Goal: Transaction & Acquisition: Purchase product/service

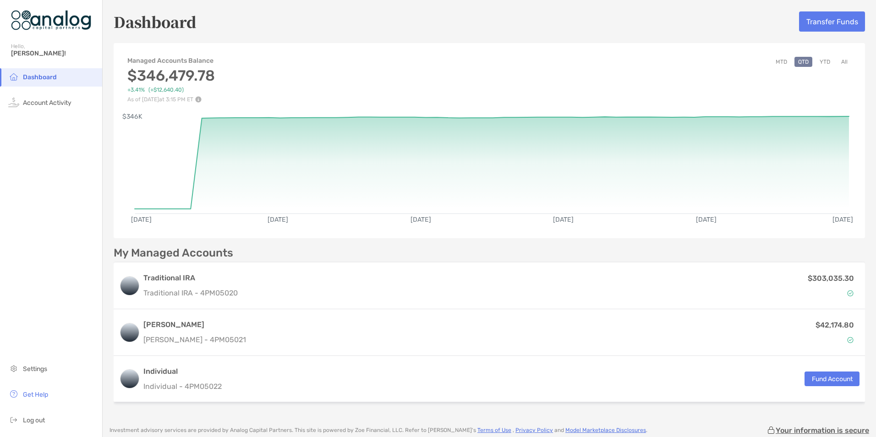
click at [775, 60] on button "MTD" at bounding box center [781, 62] width 19 height 10
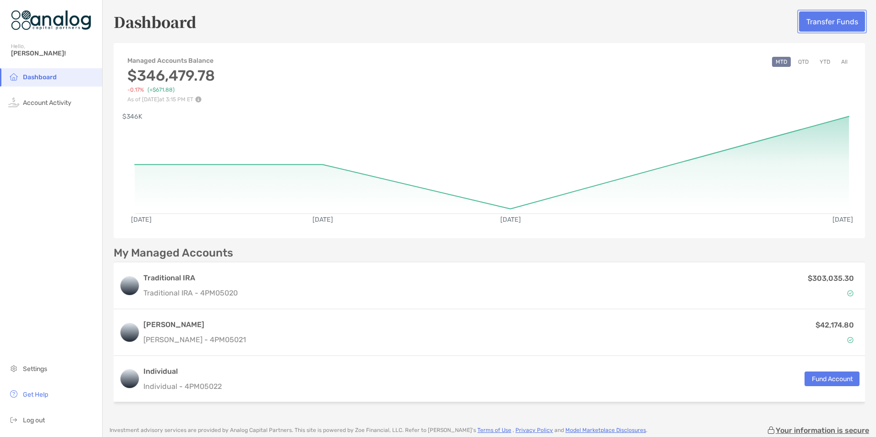
click at [811, 20] on button "Transfer Funds" at bounding box center [832, 21] width 66 height 20
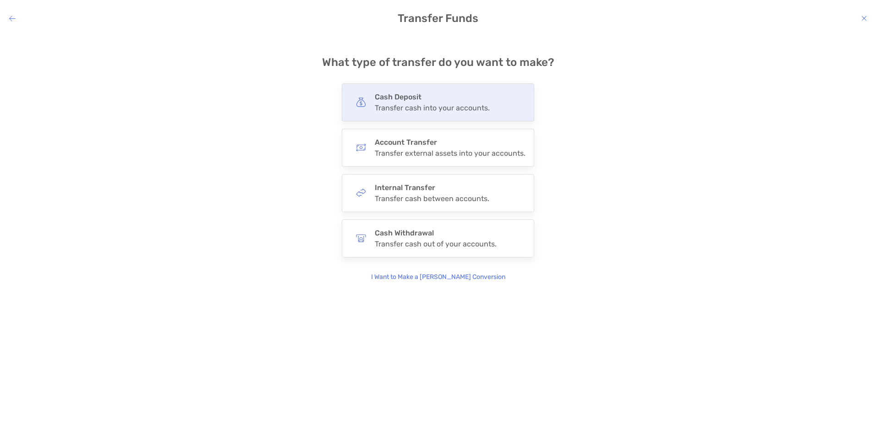
click at [391, 106] on div "Transfer cash into your accounts." at bounding box center [432, 108] width 115 height 9
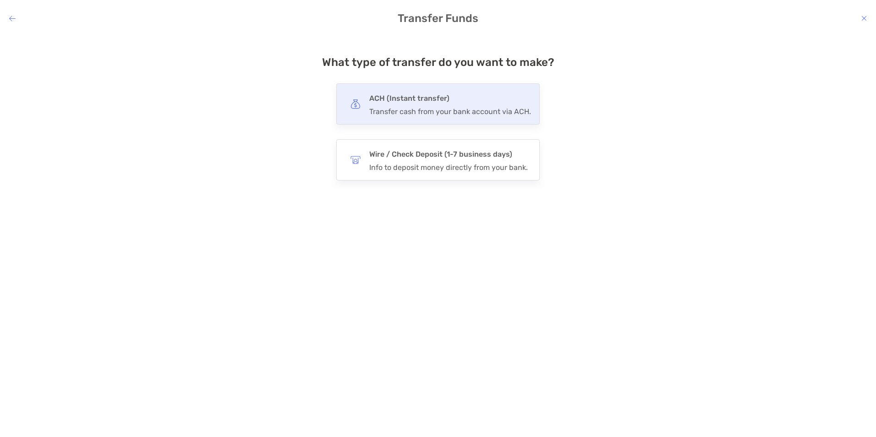
click at [415, 106] on div "ACH (Instant transfer) Transfer cash from your bank account via ACH." at bounding box center [450, 104] width 162 height 24
click at [0, 0] on input "***" at bounding box center [0, 0] width 0 height 0
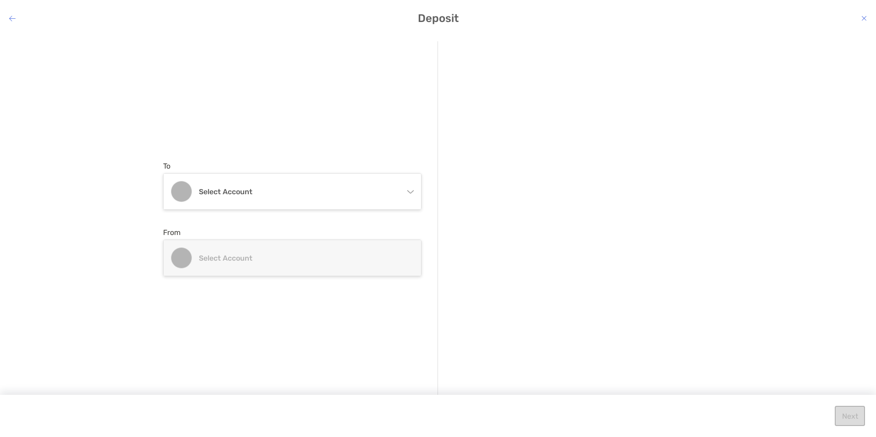
click at [409, 190] on icon "modal" at bounding box center [409, 189] width 7 height 7
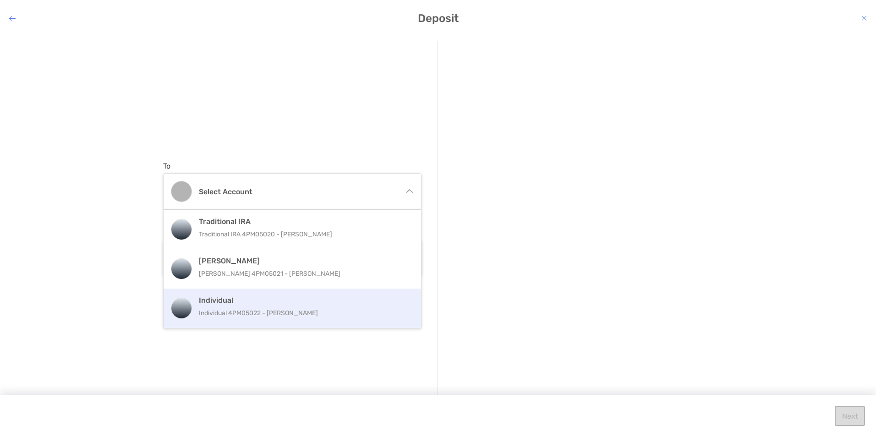
click at [234, 306] on div "Individual Individual 4PM05022 - [PERSON_NAME]" at bounding box center [302, 308] width 207 height 25
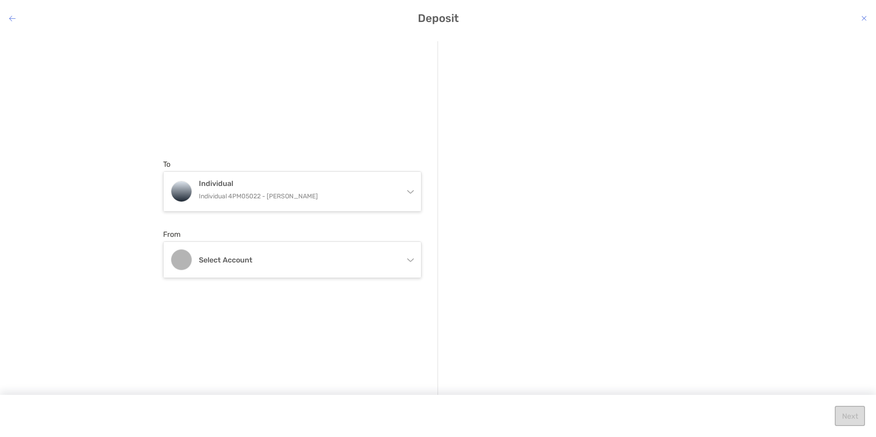
click at [408, 256] on icon "modal" at bounding box center [409, 258] width 7 height 7
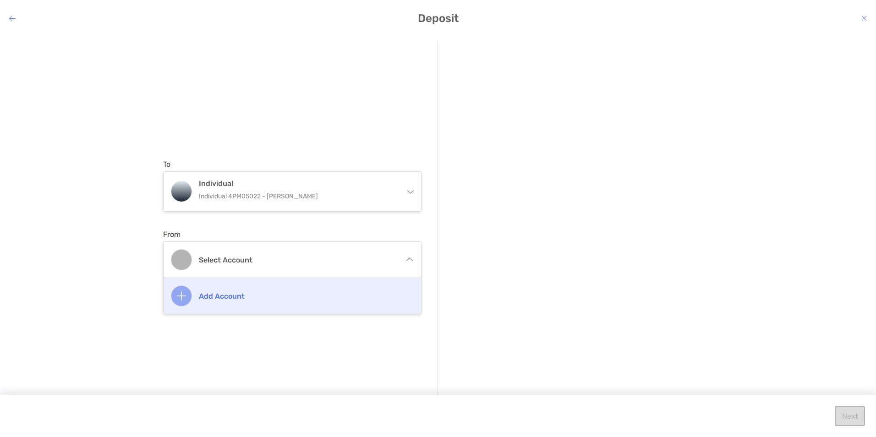
click at [201, 294] on h4 "Add account" at bounding box center [302, 296] width 207 height 9
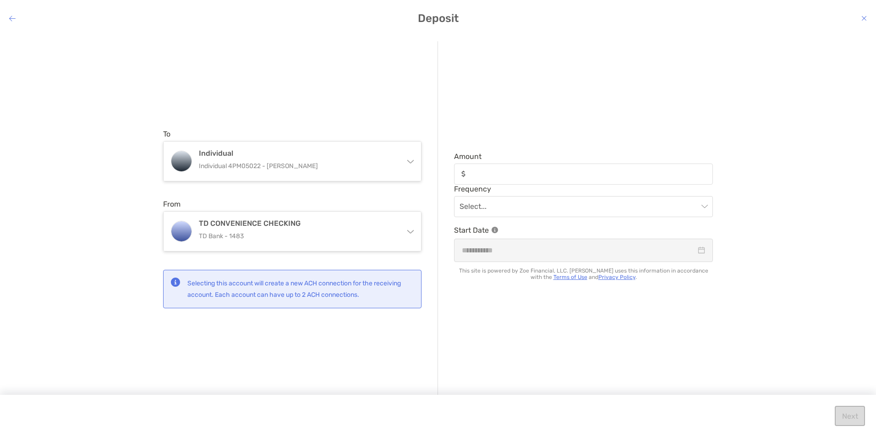
click at [480, 167] on div "modal" at bounding box center [583, 174] width 259 height 21
click at [480, 170] on input "Amount" at bounding box center [590, 174] width 242 height 8
type input "******"
click at [486, 205] on input "modal" at bounding box center [578, 206] width 239 height 20
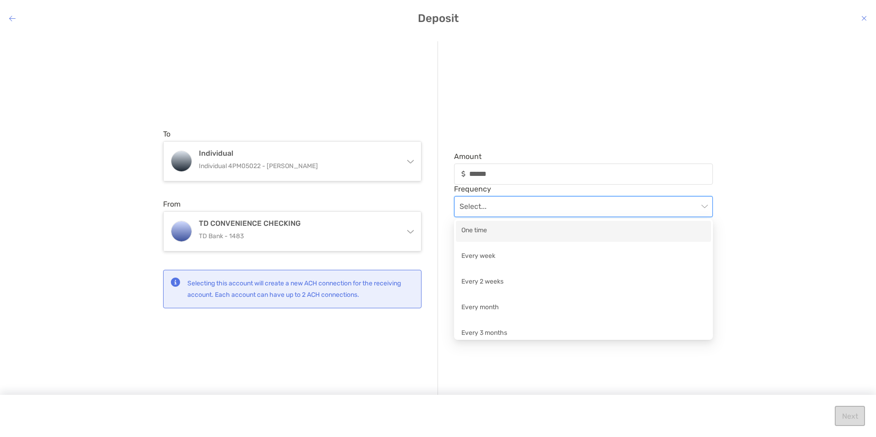
click at [469, 229] on div "One time" at bounding box center [583, 230] width 244 height 11
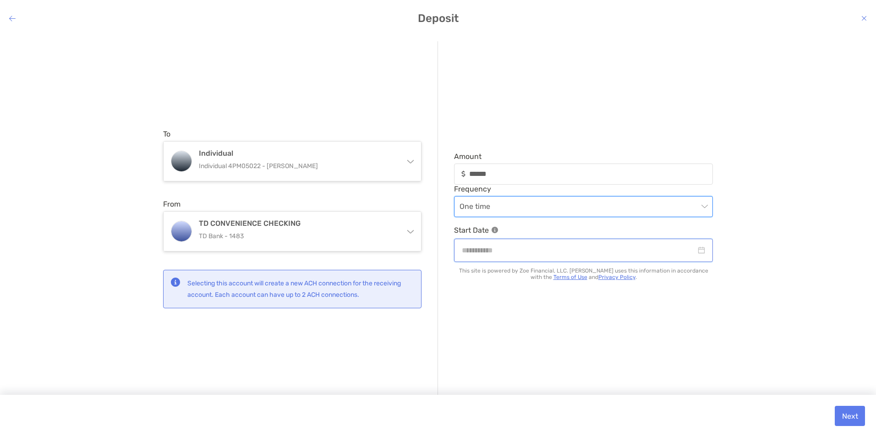
click at [486, 253] on input "modal" at bounding box center [579, 250] width 234 height 11
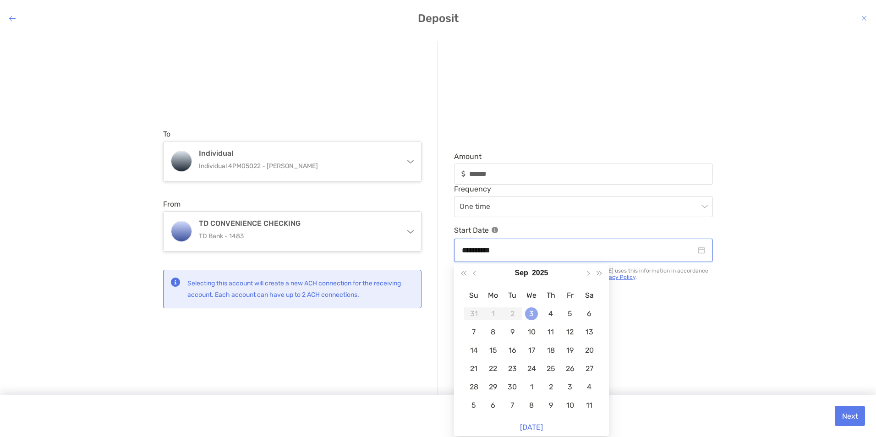
type input "**********"
click at [529, 314] on div "3" at bounding box center [531, 313] width 13 height 13
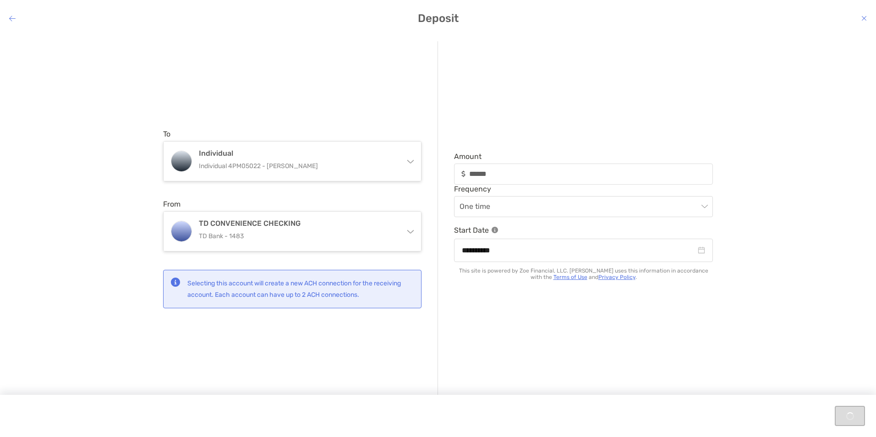
click at [605, 313] on div "**********" at bounding box center [575, 218] width 275 height 355
click at [853, 418] on button "Next" at bounding box center [850, 416] width 30 height 20
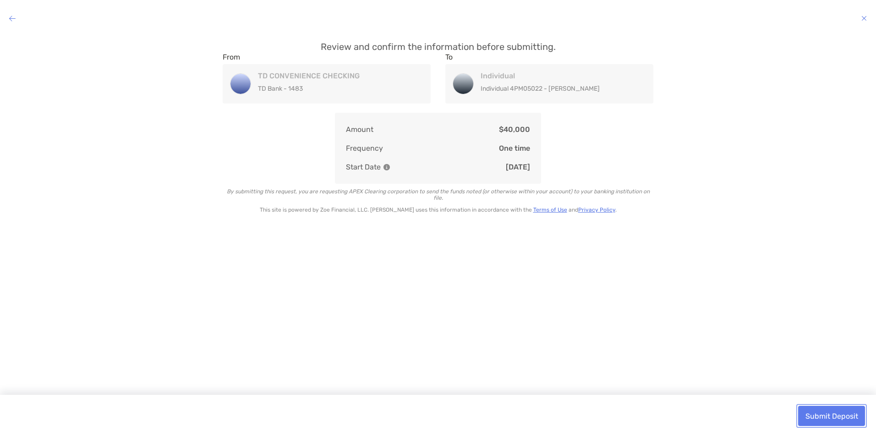
click at [824, 409] on button "Submit Deposit" at bounding box center [831, 416] width 67 height 20
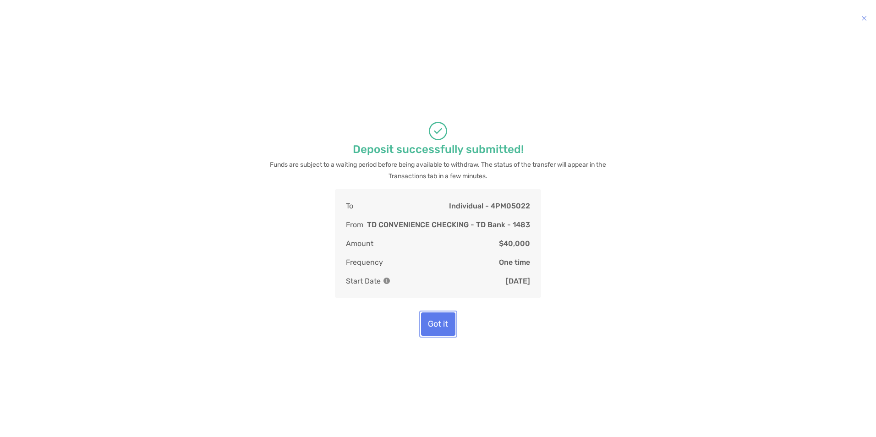
click at [434, 322] on button "Got it" at bounding box center [438, 323] width 34 height 23
click at [441, 320] on button "Got it" at bounding box center [438, 323] width 34 height 23
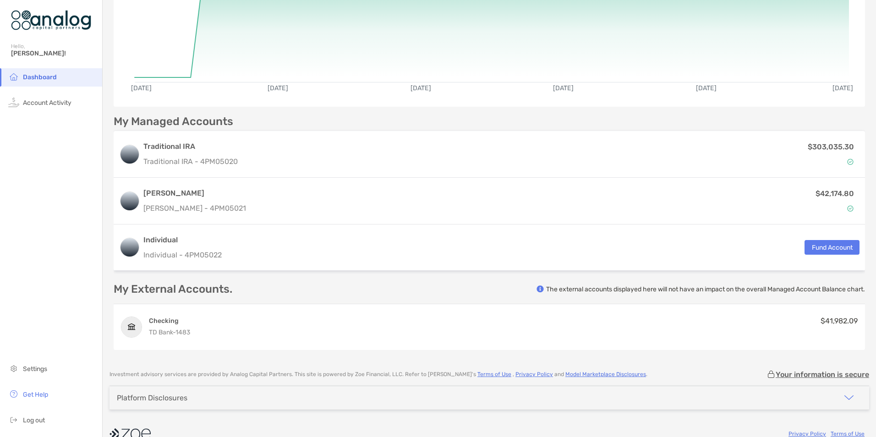
scroll to position [147, 0]
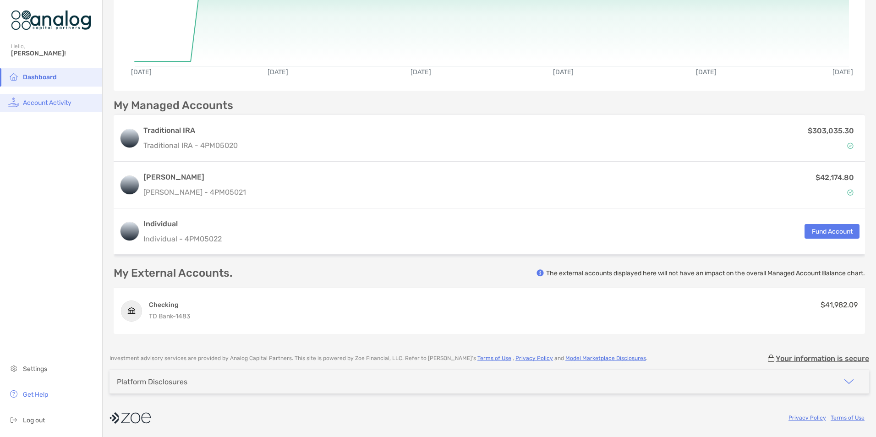
click at [42, 103] on span "Account Activity" at bounding box center [47, 103] width 49 height 8
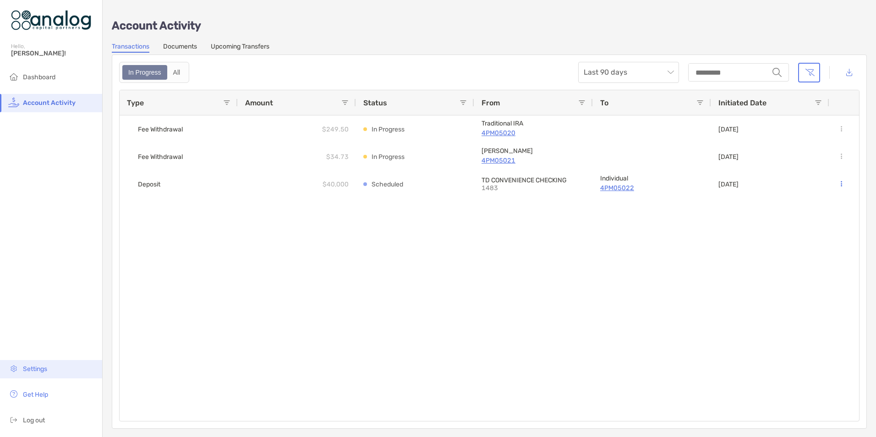
click at [42, 369] on span "Settings" at bounding box center [35, 369] width 24 height 8
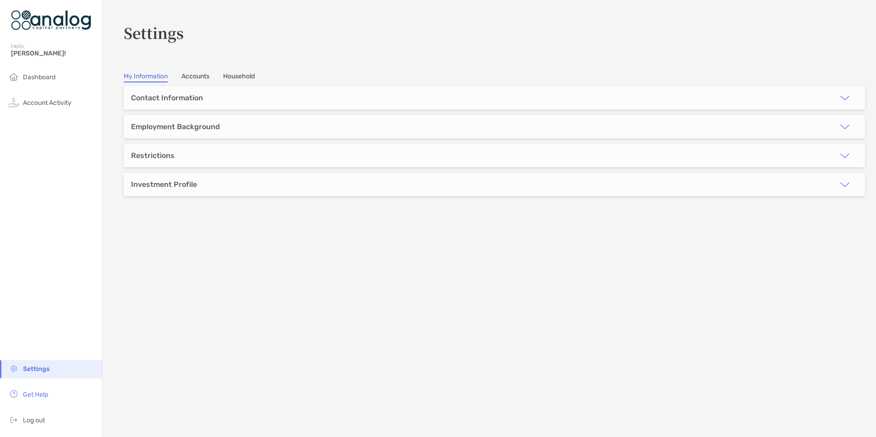
type input "****"
type input "******"
type input "**********"
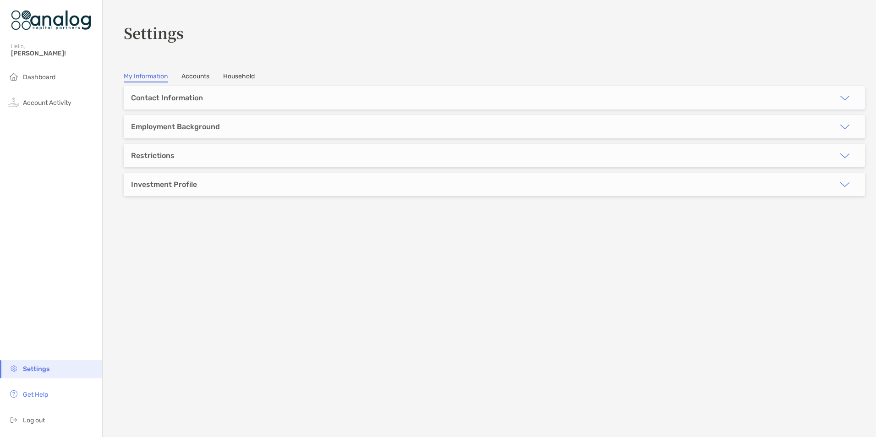
type input "**********"
type input "*****"
type input "*******"
type input "******"
type input "**********"
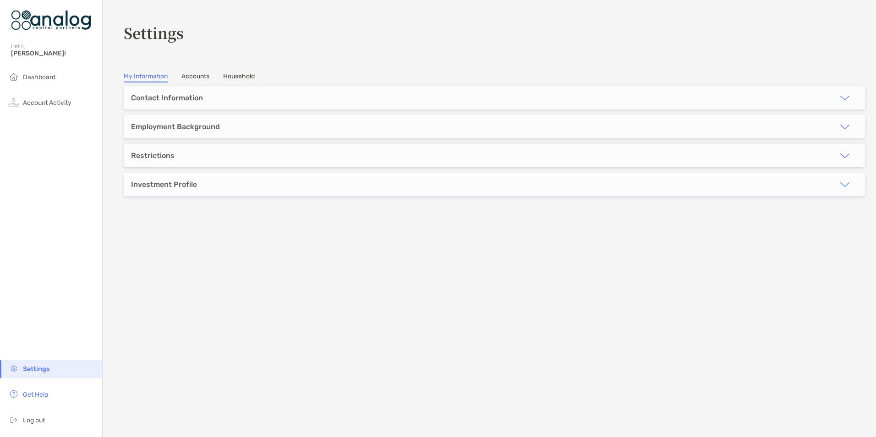
type input "**********"
click at [156, 100] on div "Contact Information" at bounding box center [167, 97] width 72 height 9
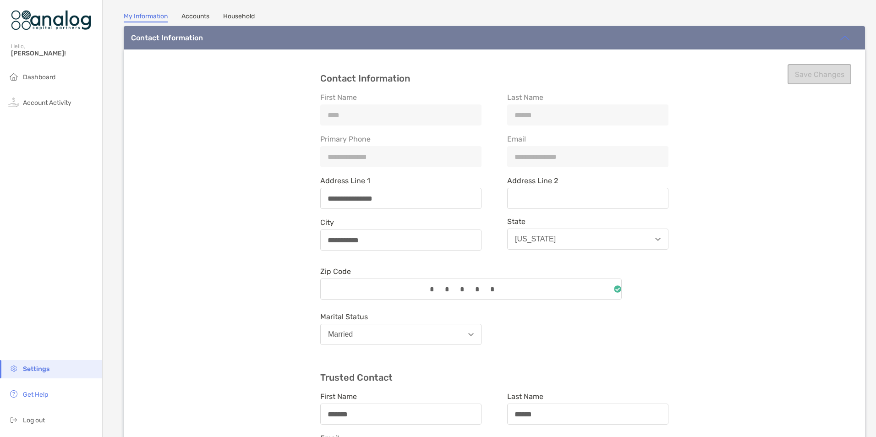
scroll to position [46, 0]
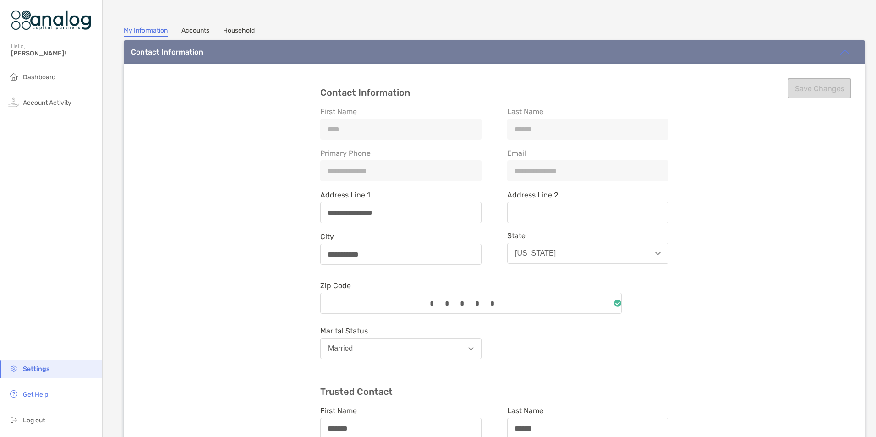
click at [193, 31] on link "Accounts" at bounding box center [195, 32] width 28 height 10
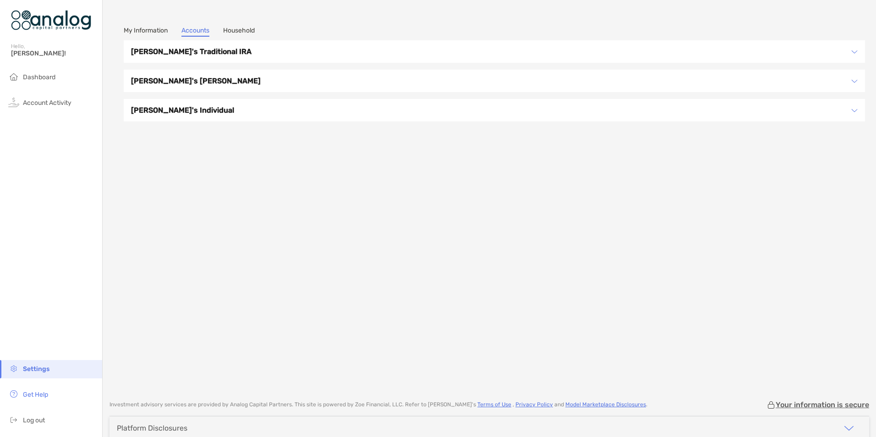
click at [178, 49] on h3 "[PERSON_NAME]'s Traditional IRA" at bounding box center [488, 51] width 715 height 11
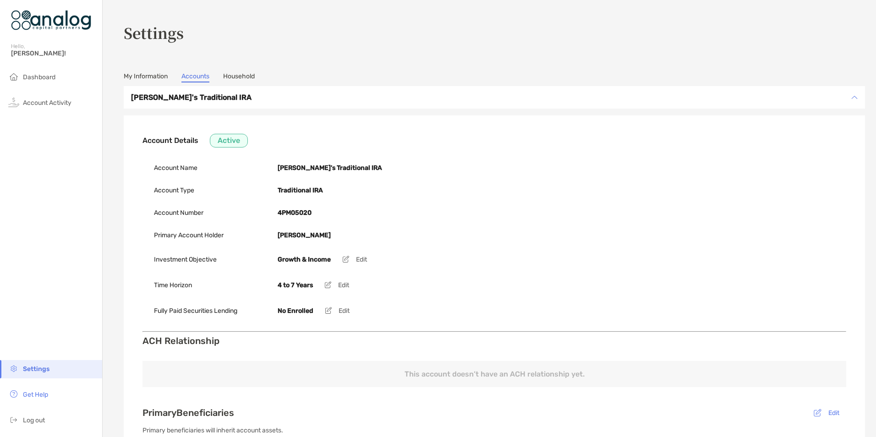
click at [851, 99] on img at bounding box center [854, 97] width 6 height 6
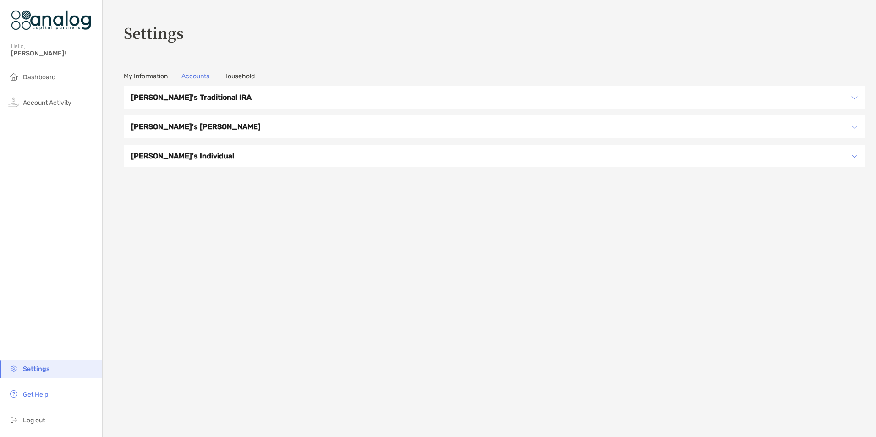
click at [851, 154] on img at bounding box center [854, 156] width 6 height 6
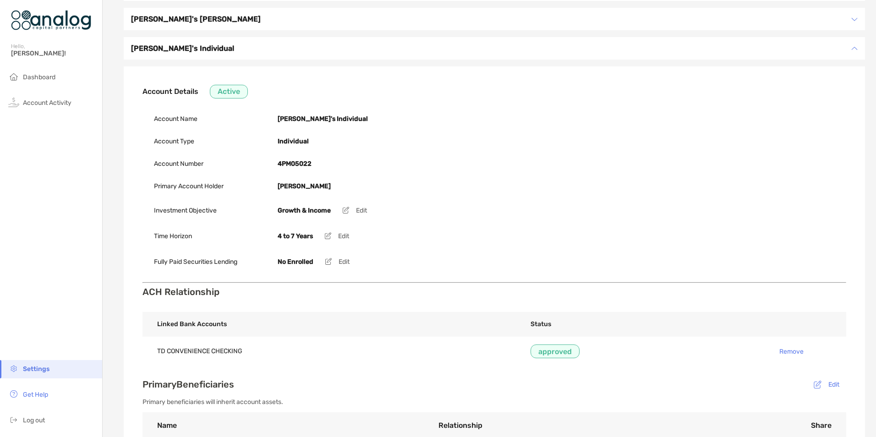
scroll to position [92, 0]
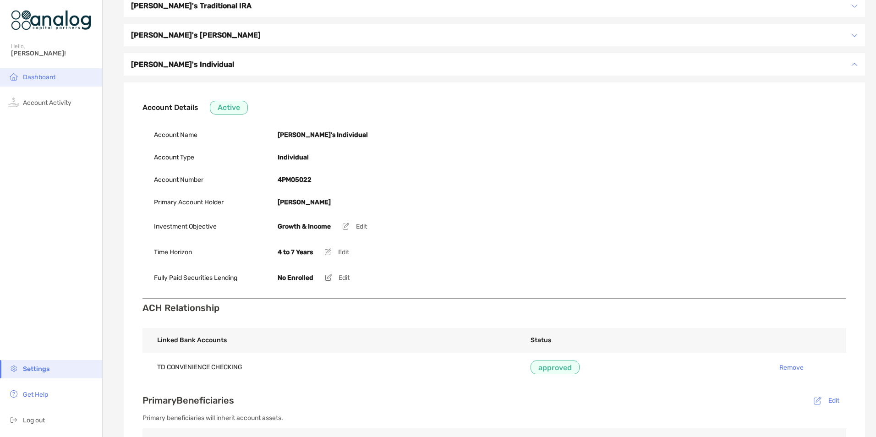
click at [34, 76] on span "Dashboard" at bounding box center [39, 77] width 33 height 8
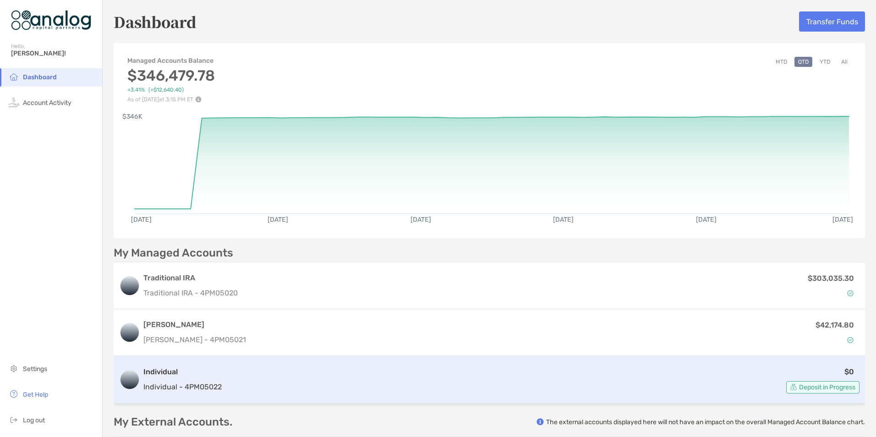
click at [810, 388] on span "Deposit in Progress" at bounding box center [827, 387] width 56 height 5
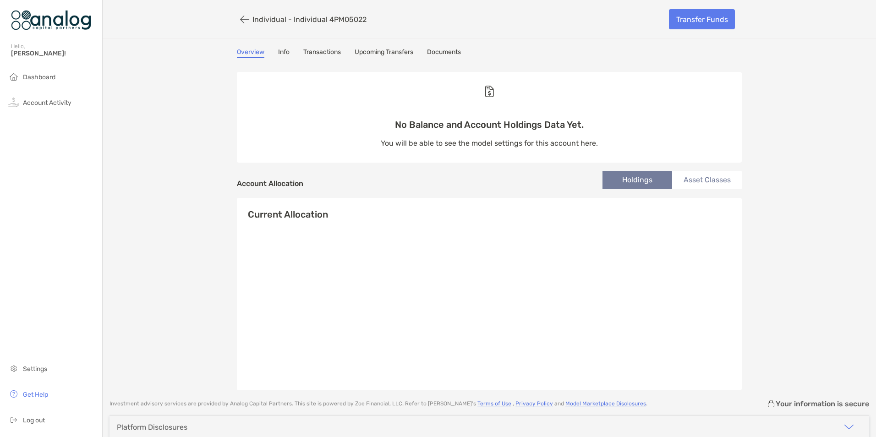
click at [322, 52] on link "Transactions" at bounding box center [322, 53] width 38 height 10
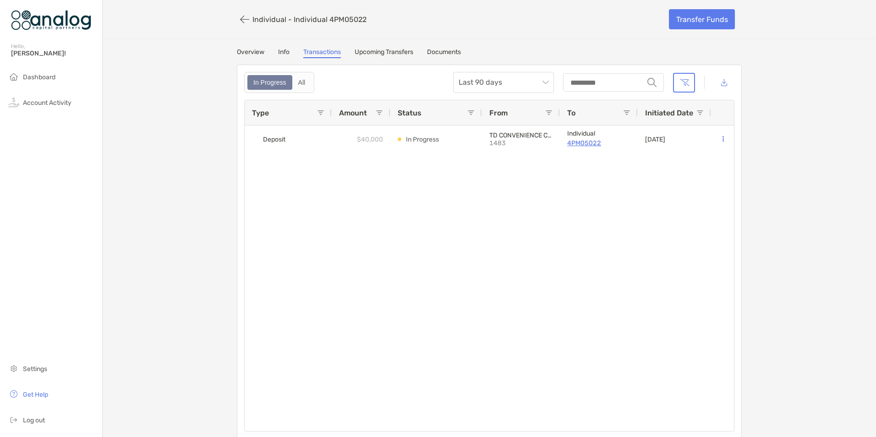
click at [441, 54] on link "Documents" at bounding box center [444, 53] width 34 height 10
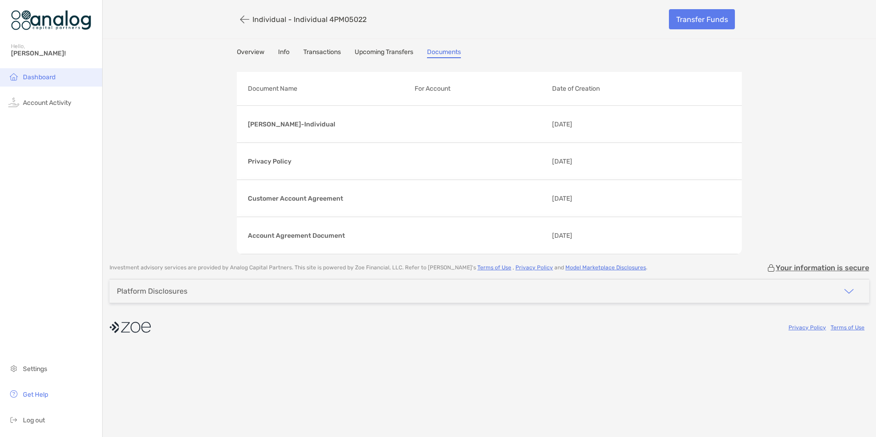
click at [38, 77] on span "Dashboard" at bounding box center [39, 77] width 33 height 8
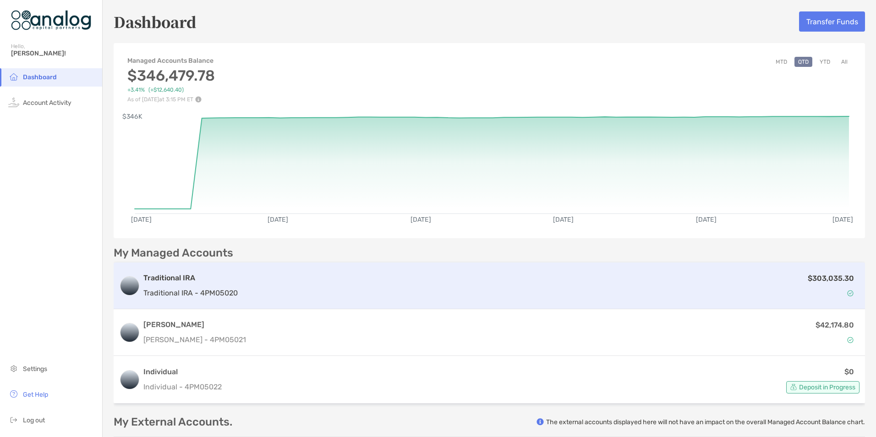
click at [180, 287] on p "Traditional IRA - 4PM05020" at bounding box center [190, 292] width 94 height 11
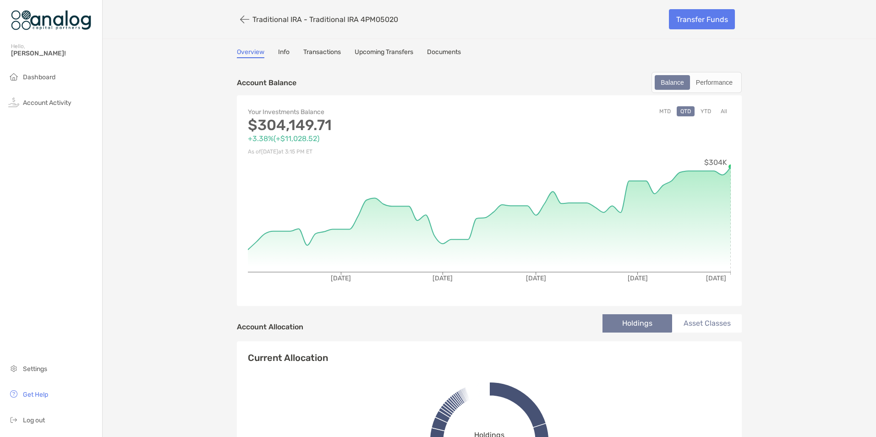
click at [720, 109] on button "All" at bounding box center [724, 111] width 14 height 10
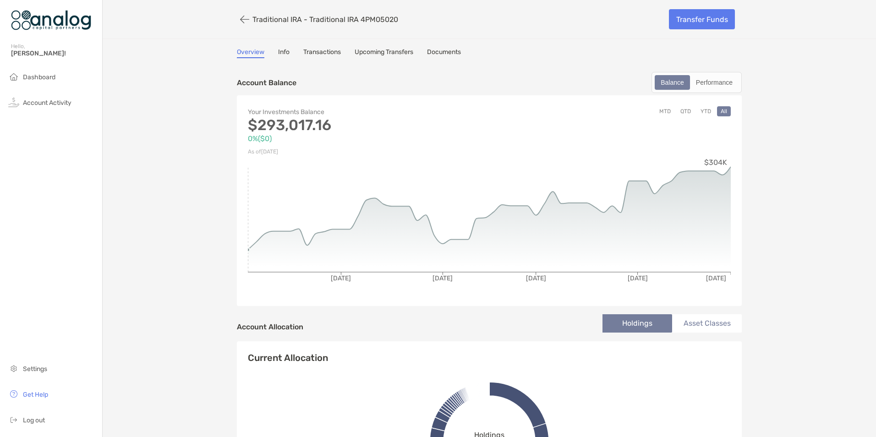
click at [436, 53] on link "Documents" at bounding box center [444, 53] width 34 height 10
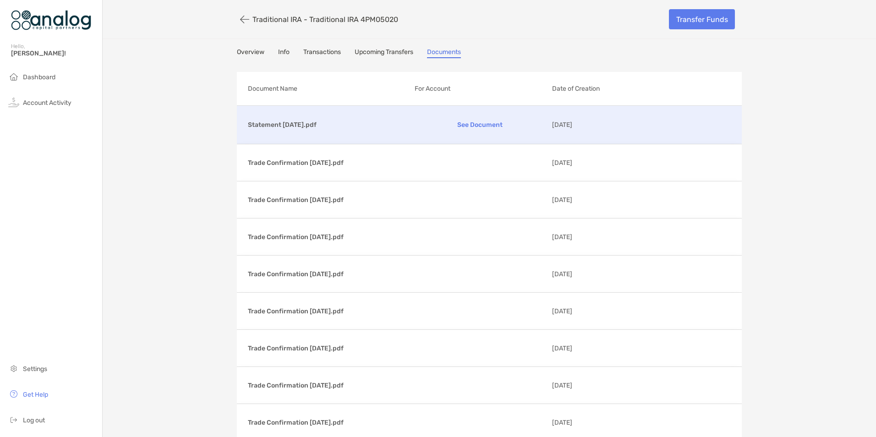
click at [469, 122] on p "See Document" at bounding box center [480, 125] width 131 height 16
click at [239, 17] on button "button" at bounding box center [245, 19] width 16 height 17
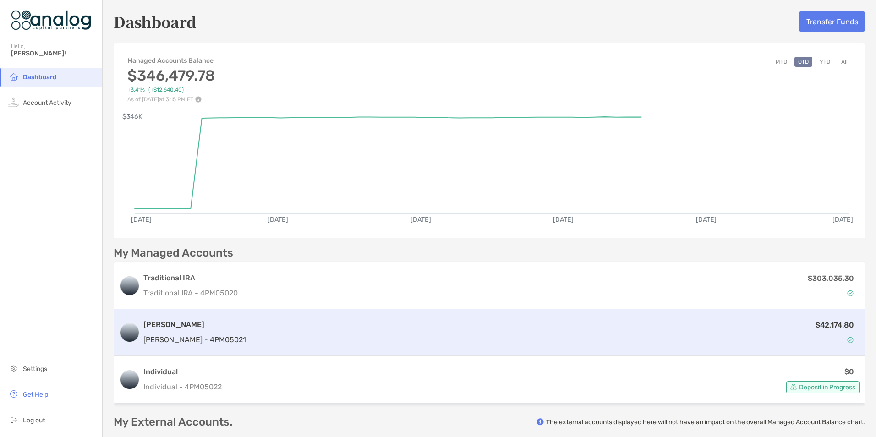
click at [162, 325] on h3 "[PERSON_NAME]" at bounding box center [194, 324] width 103 height 11
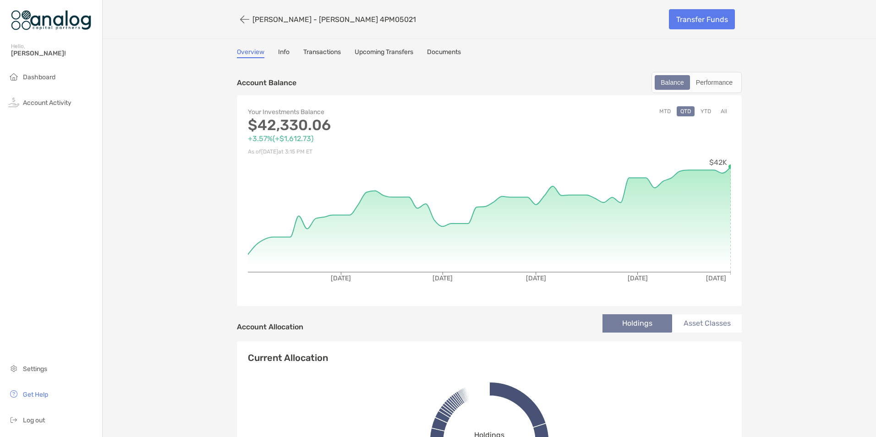
click at [442, 49] on link "Documents" at bounding box center [444, 53] width 34 height 10
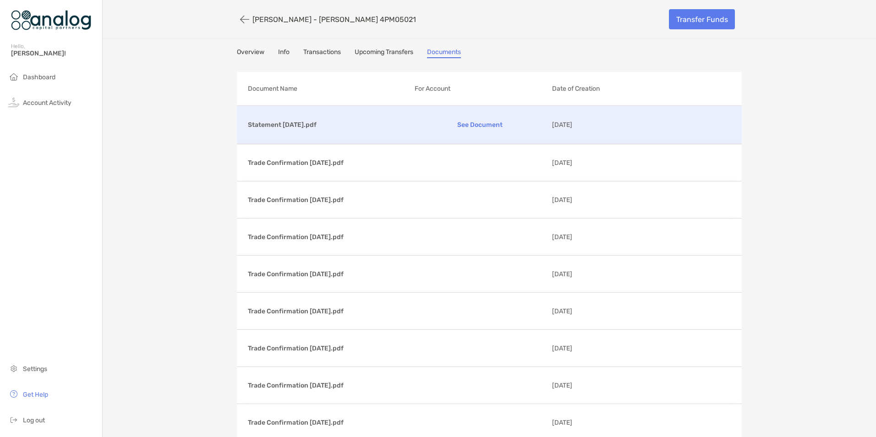
click at [482, 123] on p "See Document" at bounding box center [480, 125] width 131 height 16
click at [29, 75] on span "Dashboard" at bounding box center [39, 77] width 33 height 8
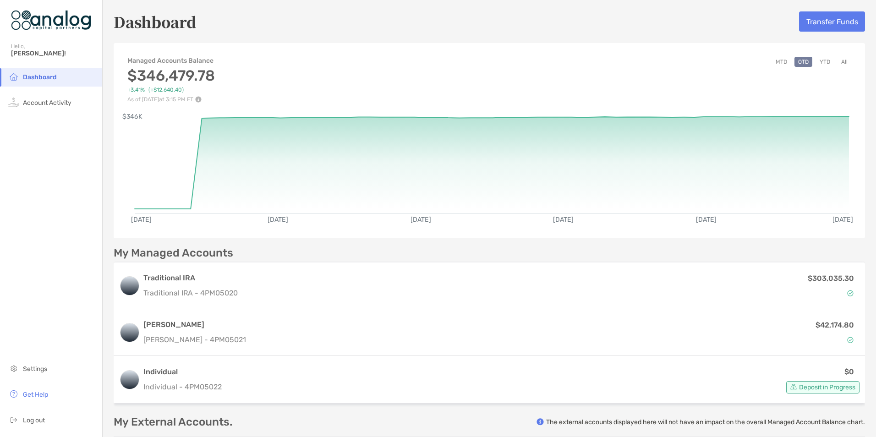
click at [634, 85] on div "Managed Accounts Balance $346,479.78 +3.41% ( +$12,640.40 ) As of [DATE] 3:15 P…" at bounding box center [489, 75] width 751 height 55
drag, startPoint x: 420, startPoint y: 52, endPoint x: 415, endPoint y: 58, distance: 7.8
click at [415, 57] on div "Managed Accounts Balance $346,479.78 +3.41% ( +$12,640.40 ) As of [DATE] 3:15 P…" at bounding box center [489, 75] width 751 height 55
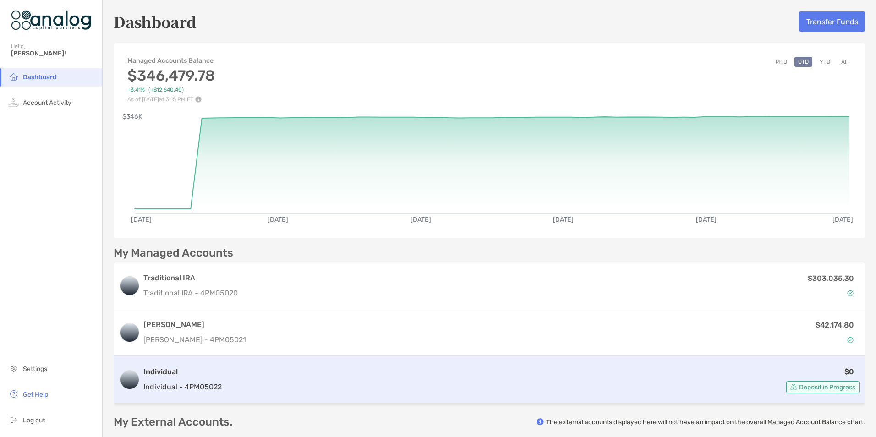
click at [159, 373] on h3 "Individual" at bounding box center [182, 371] width 78 height 11
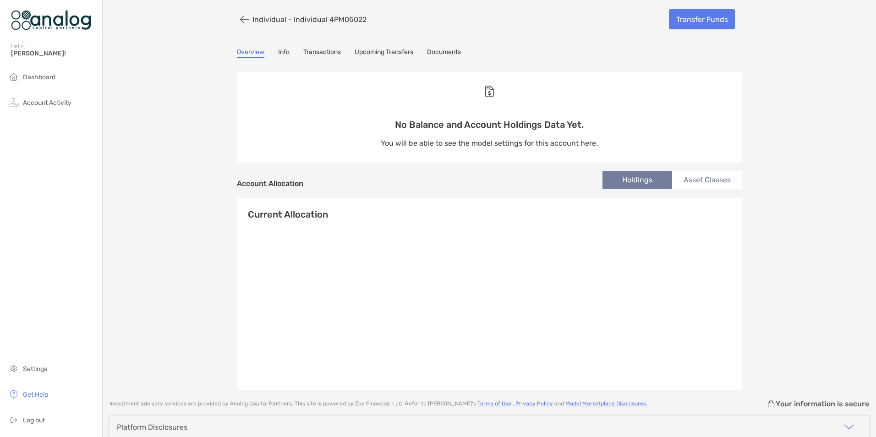
click at [250, 50] on link "Overview" at bounding box center [250, 53] width 27 height 10
click at [278, 49] on link "Info" at bounding box center [283, 53] width 11 height 10
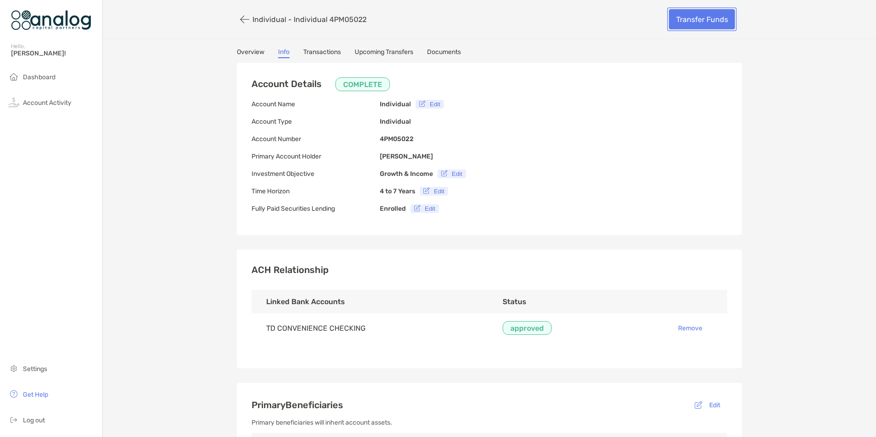
click at [692, 18] on link "Transfer Funds" at bounding box center [702, 19] width 66 height 20
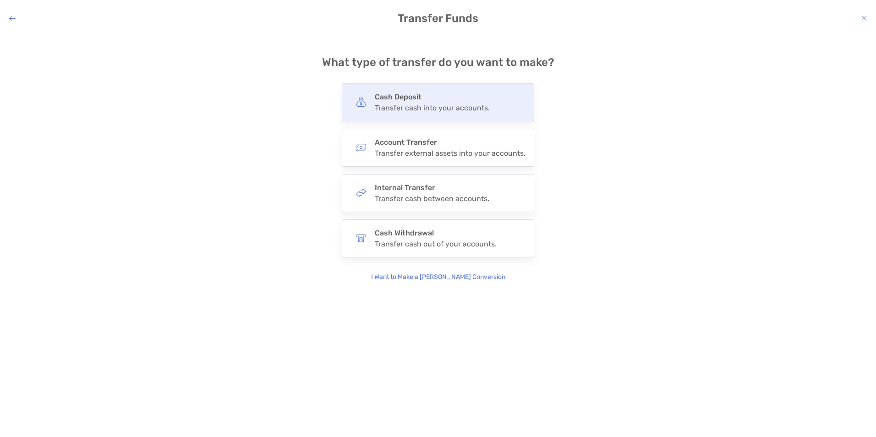
click at [403, 104] on div "Transfer cash into your accounts." at bounding box center [432, 108] width 115 height 9
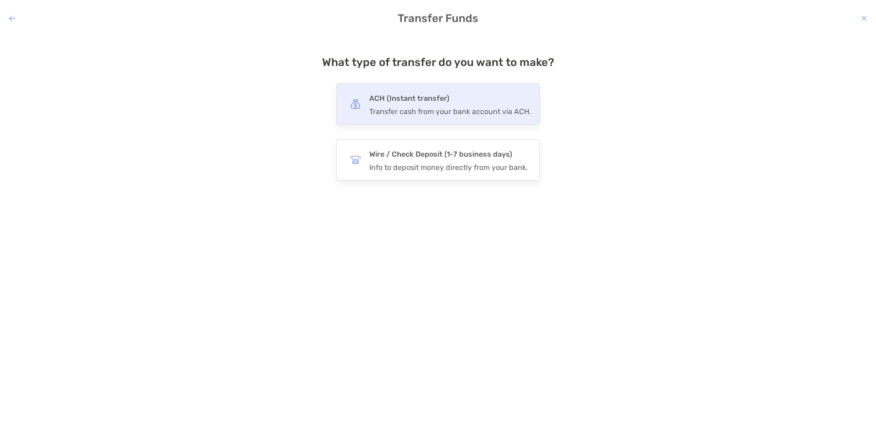
click at [423, 107] on div "Transfer cash from your bank account via ACH." at bounding box center [450, 111] width 162 height 9
click at [0, 0] on input "***" at bounding box center [0, 0] width 0 height 0
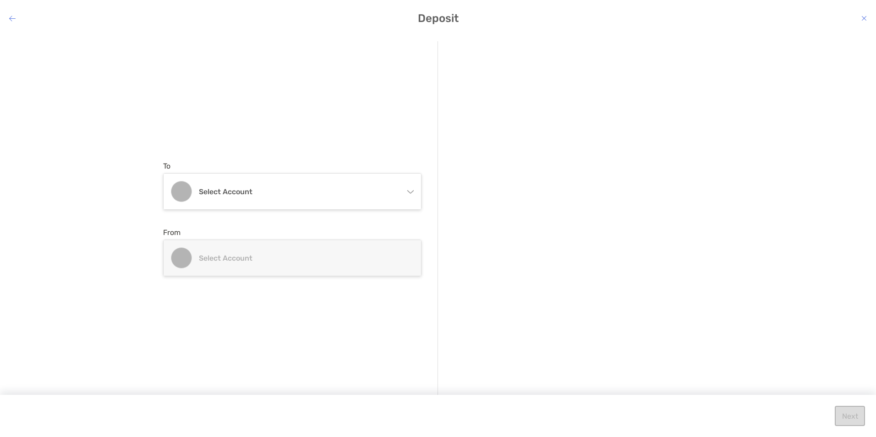
click at [411, 189] on icon "modal" at bounding box center [409, 189] width 7 height 7
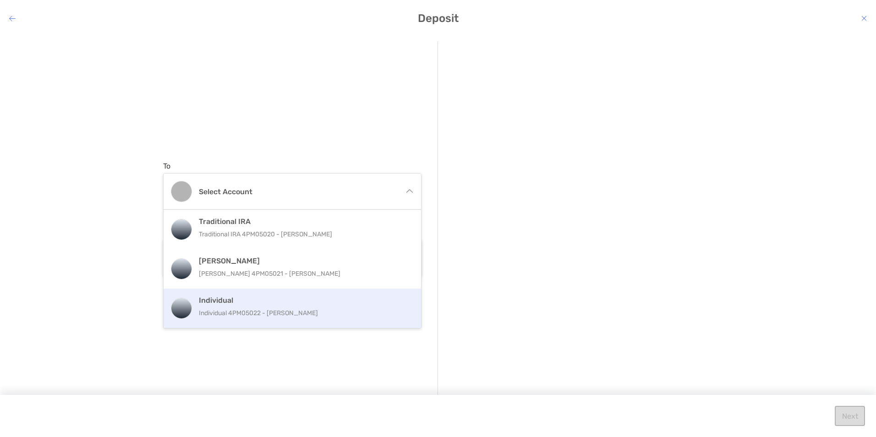
click at [227, 311] on p "Individual 4PM05022 - [PERSON_NAME]" at bounding box center [302, 312] width 207 height 11
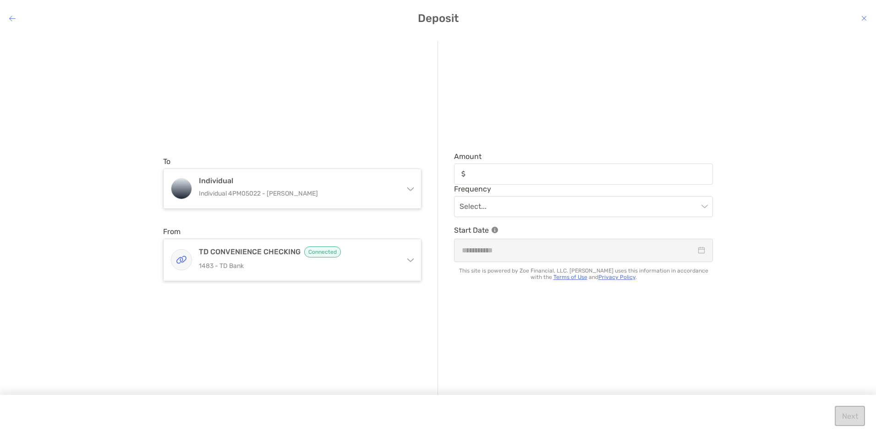
click at [410, 258] on icon "modal" at bounding box center [409, 258] width 7 height 7
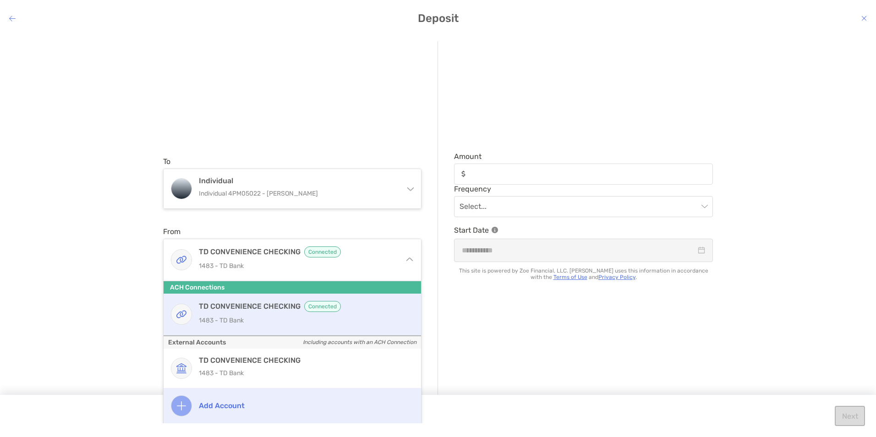
click at [226, 405] on h4 "Add account" at bounding box center [302, 405] width 207 height 9
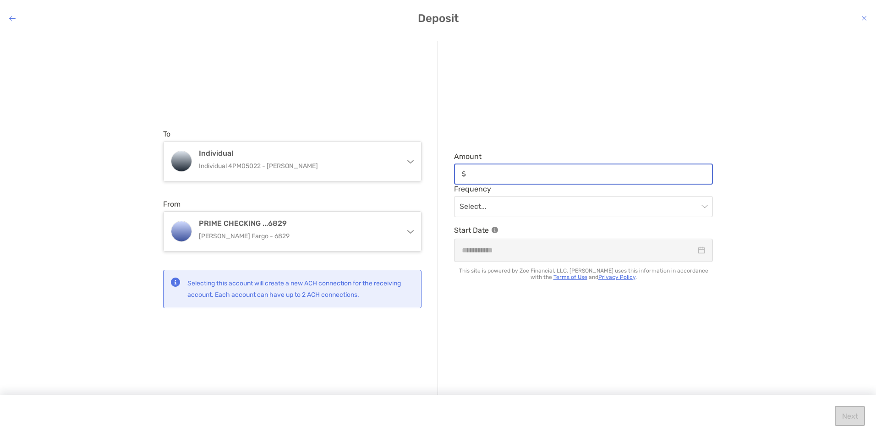
click at [487, 175] on input "Amount" at bounding box center [590, 174] width 242 height 8
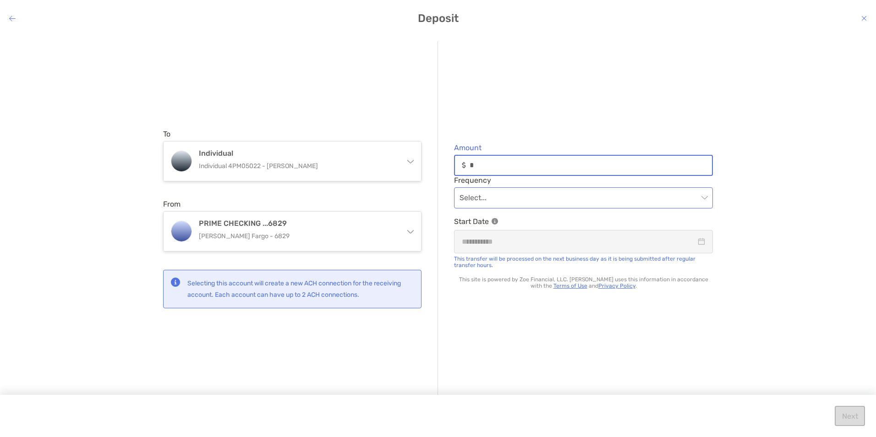
type input "*"
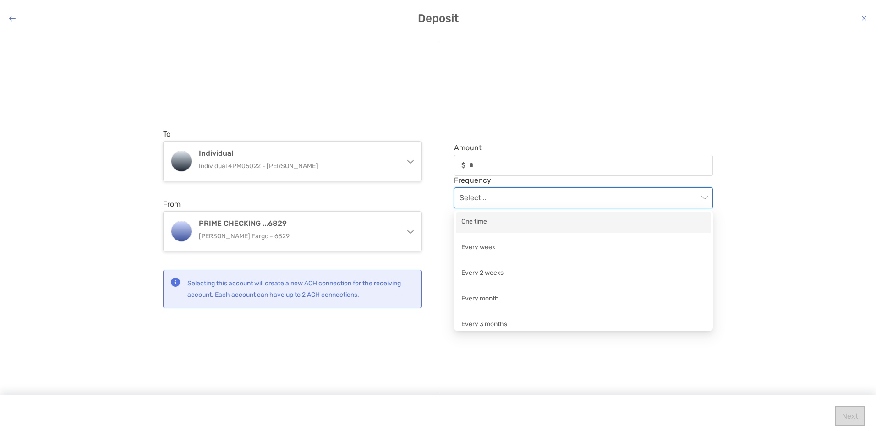
click at [473, 200] on input "modal" at bounding box center [578, 198] width 239 height 20
click at [463, 219] on div "One time" at bounding box center [583, 222] width 244 height 11
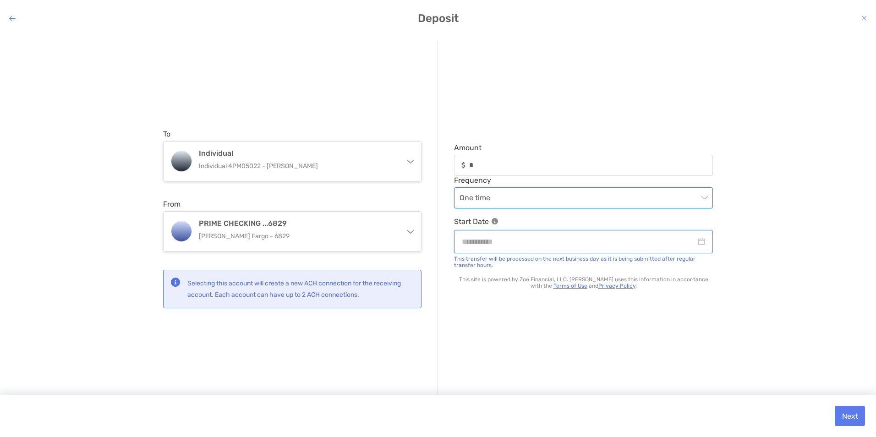
click at [491, 241] on input "modal" at bounding box center [579, 241] width 234 height 11
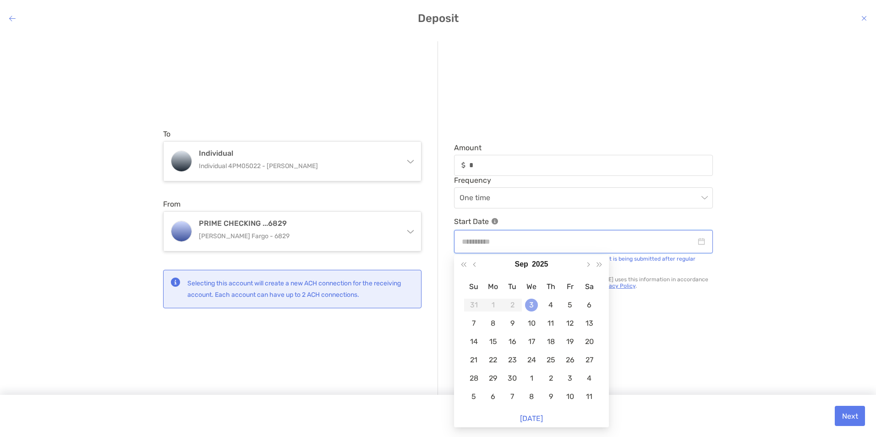
type input "**********"
click at [532, 306] on div "3" at bounding box center [531, 305] width 13 height 13
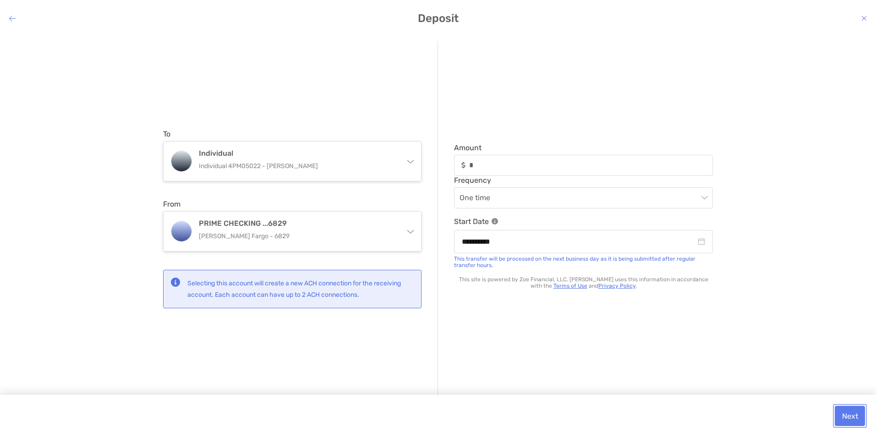
click at [858, 418] on button "Next" at bounding box center [850, 416] width 30 height 20
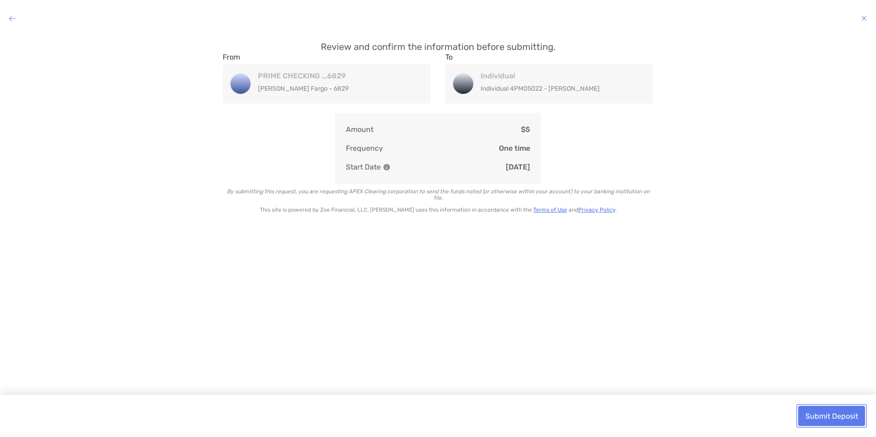
click at [813, 418] on button "Submit Deposit" at bounding box center [831, 416] width 67 height 20
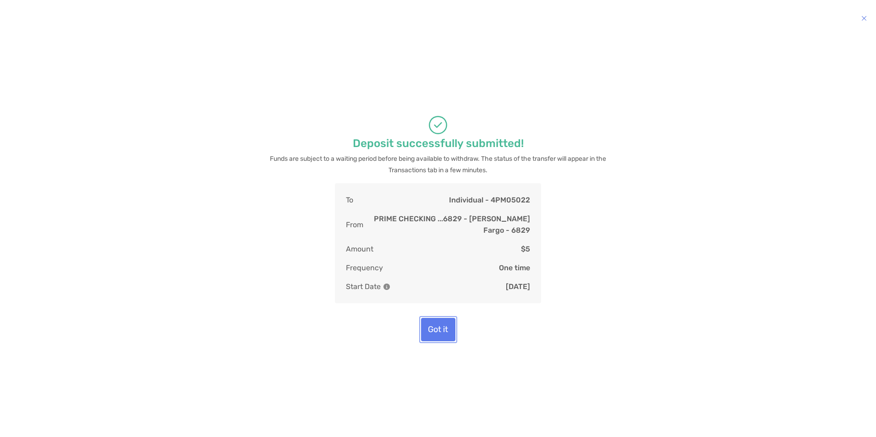
click at [431, 329] on button "Got it" at bounding box center [438, 329] width 34 height 23
click at [438, 322] on button "Got it" at bounding box center [438, 329] width 34 height 23
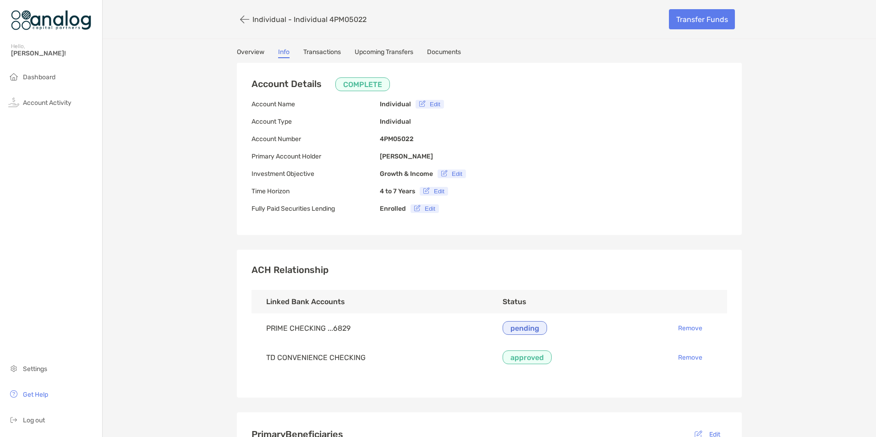
click at [393, 54] on link "Upcoming Transfers" at bounding box center [384, 53] width 59 height 10
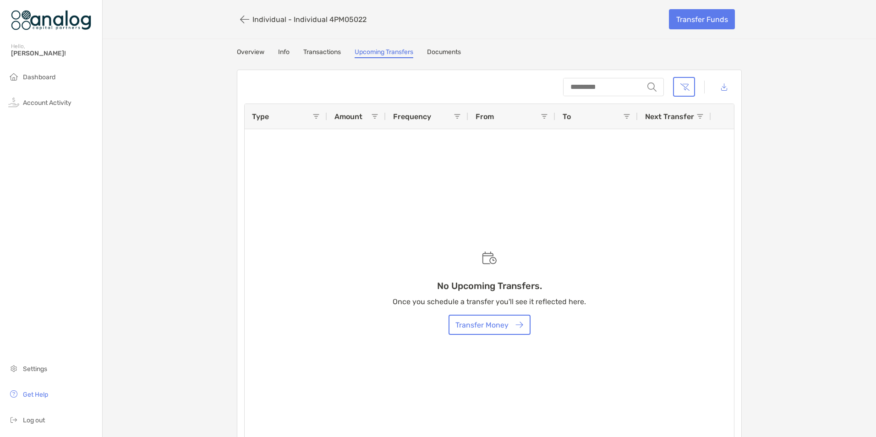
click at [320, 51] on link "Transactions" at bounding box center [322, 53] width 38 height 10
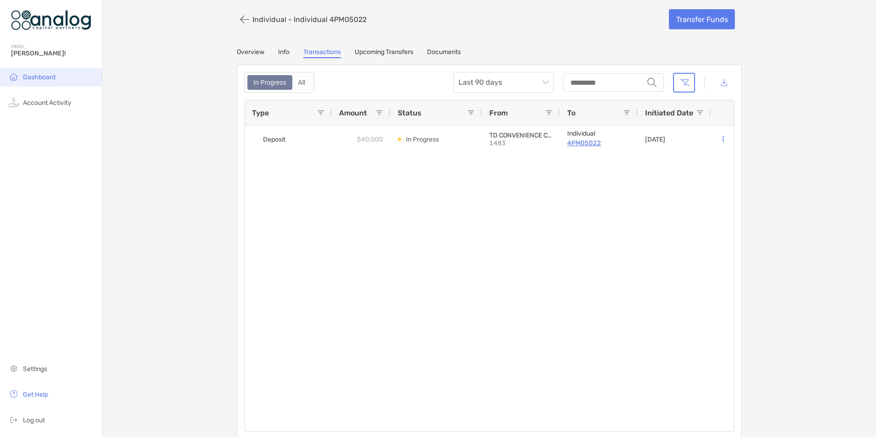
click at [29, 75] on span "Dashboard" at bounding box center [39, 77] width 33 height 8
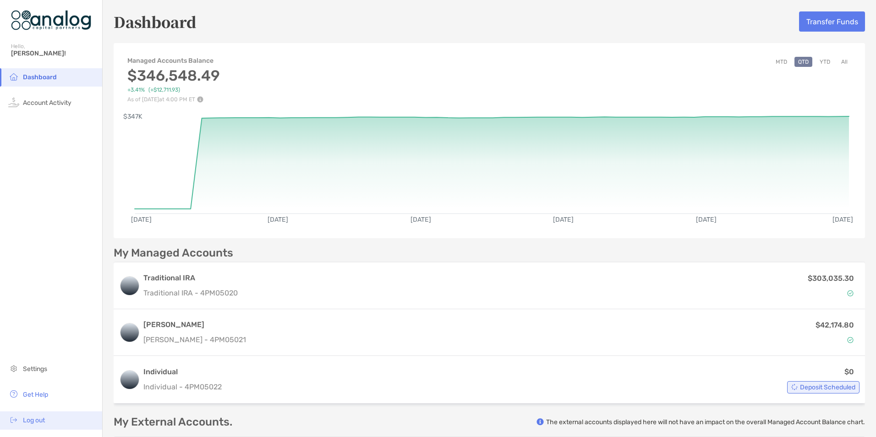
click at [32, 423] on span "Log out" at bounding box center [34, 420] width 22 height 8
